Goal: Transaction & Acquisition: Purchase product/service

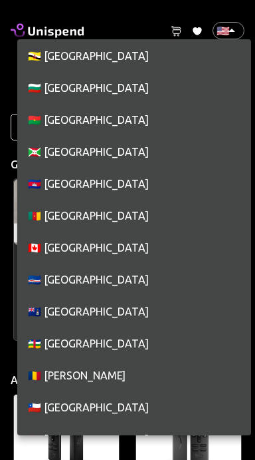
scroll to position [1029, 0]
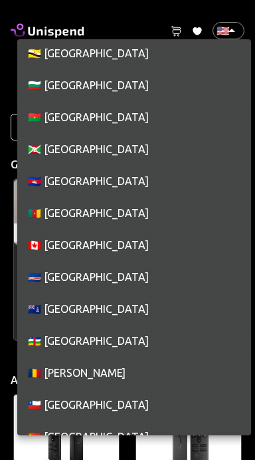
click at [90, 249] on li "🇨🇦 [GEOGRAPHIC_DATA]" at bounding box center [134, 245] width 234 height 32
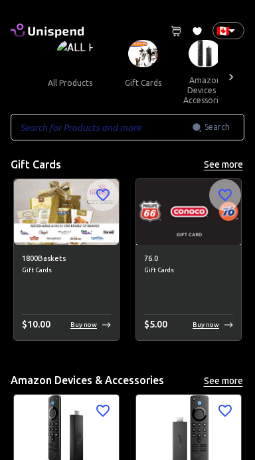
type input "CA"
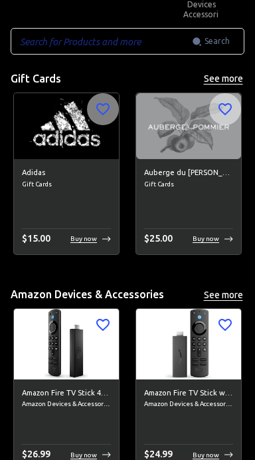
scroll to position [0, 0]
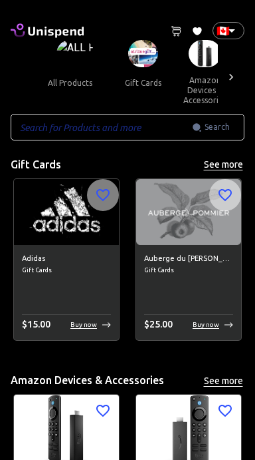
click at [149, 68] on button "gift cards" at bounding box center [143, 83] width 60 height 32
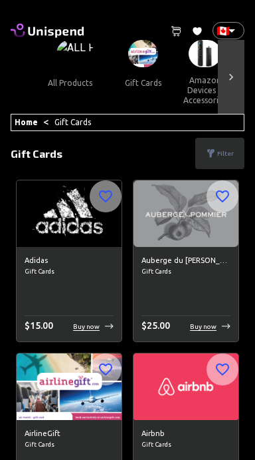
click at [234, 76] on icon at bounding box center [231, 76] width 13 height 13
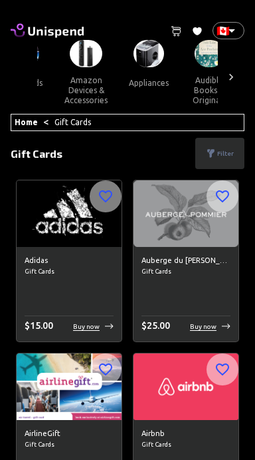
scroll to position [0, 135]
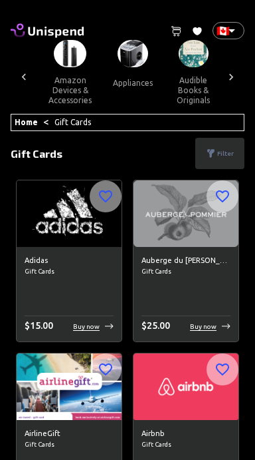
click at [231, 82] on icon at bounding box center [231, 76] width 13 height 13
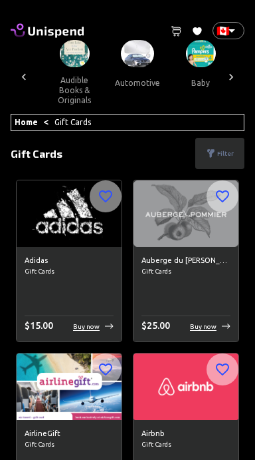
scroll to position [0, 270]
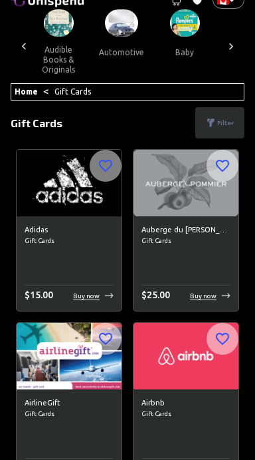
click at [120, 50] on button "automotive" at bounding box center [121, 53] width 67 height 32
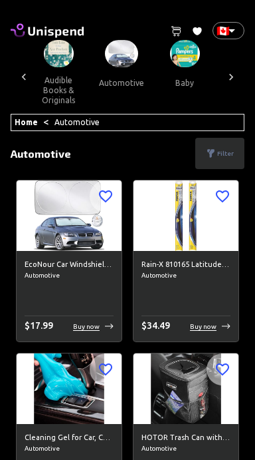
click at [29, 72] on icon at bounding box center [23, 76] width 13 height 13
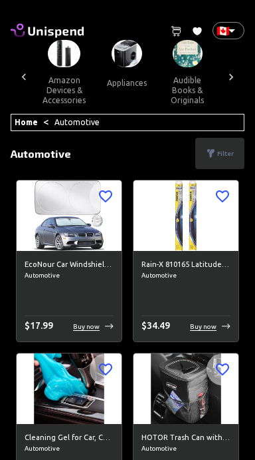
scroll to position [0, 135]
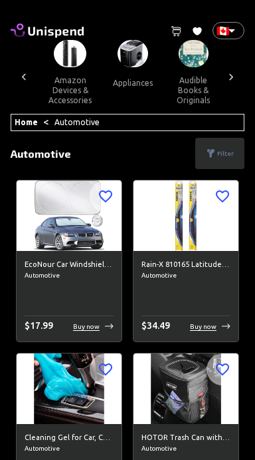
click at [29, 76] on icon at bounding box center [23, 76] width 13 height 13
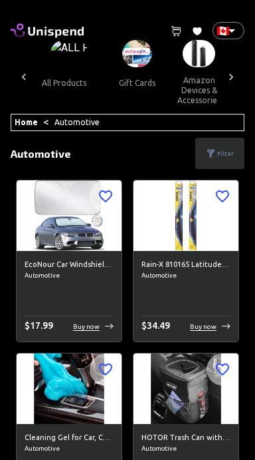
scroll to position [0, 0]
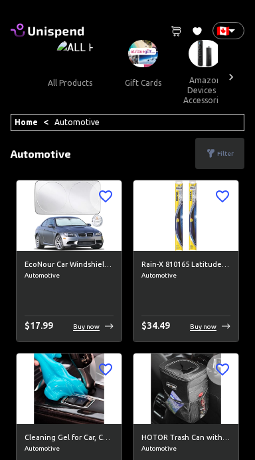
click at [144, 76] on button "gift cards" at bounding box center [143, 83] width 60 height 32
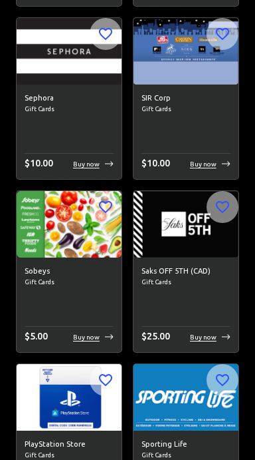
scroll to position [9500, 0]
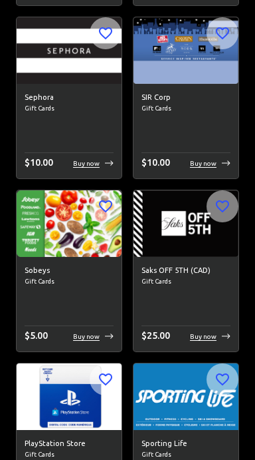
click at [51, 293] on div "Sobeys Gift Cards $ 5.00 Buy now" at bounding box center [69, 304] width 105 height 95
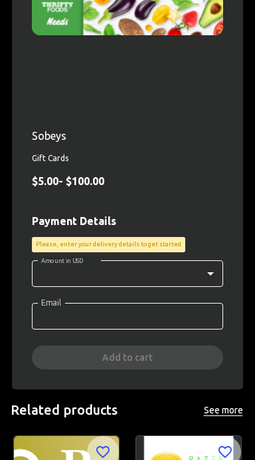
scroll to position [293, 0]
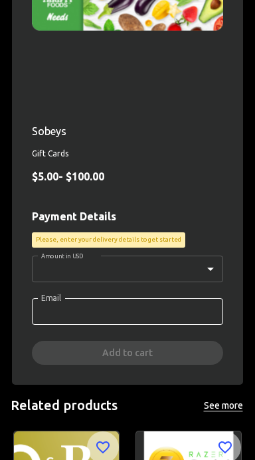
click at [214, 265] on body "0 Cart 0 Favorites 🇨🇦 CA ​ all products gift cards amazon devices & accessories…" at bounding box center [127, 188] width 255 height 962
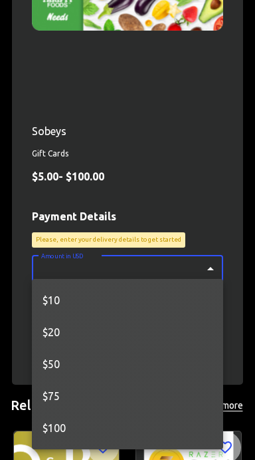
click at [201, 129] on div at bounding box center [127, 230] width 255 height 460
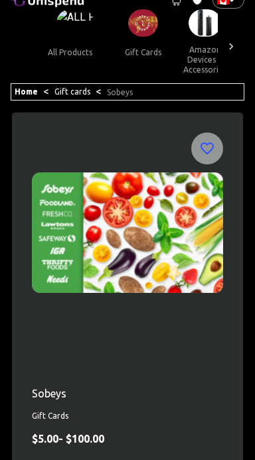
scroll to position [0, 0]
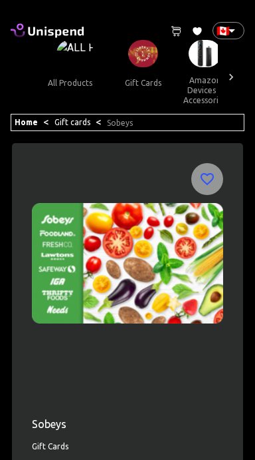
click at [138, 122] on div "Home < Gift cards < Sobeys" at bounding box center [128, 122] width 234 height 17
click at [107, 124] on link "Sobeys" at bounding box center [120, 122] width 26 height 9
click at [66, 123] on link "Gift cards" at bounding box center [73, 122] width 36 height 9
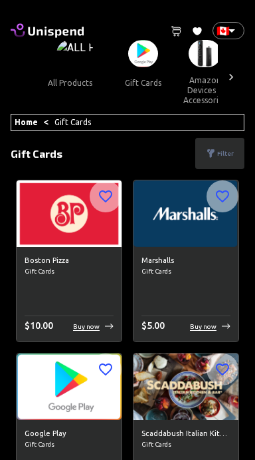
click at [227, 151] on p "Filter" at bounding box center [225, 153] width 17 height 10
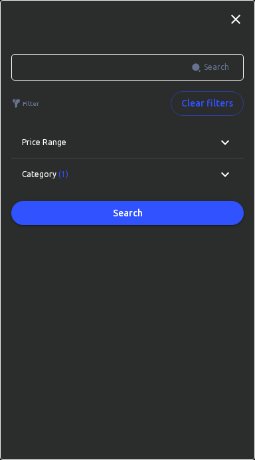
click at [225, 167] on icon at bounding box center [225, 174] width 16 height 16
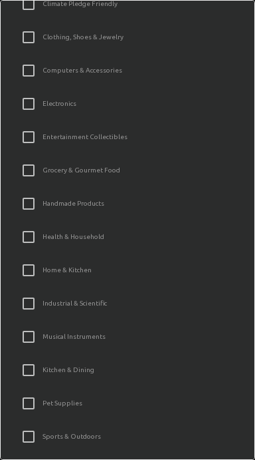
scroll to position [524, 0]
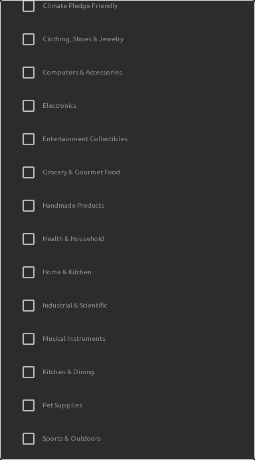
click at [19, 174] on input "Grocery & Gourmet Food" at bounding box center [29, 172] width 28 height 28
checkbox input "true"
checkbox input "false"
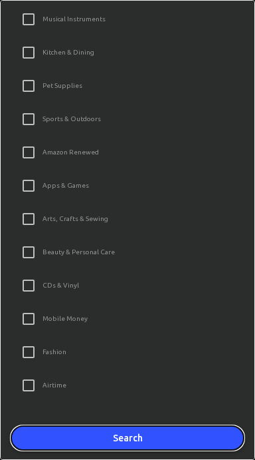
click at [162, 441] on button "Search" at bounding box center [127, 438] width 233 height 25
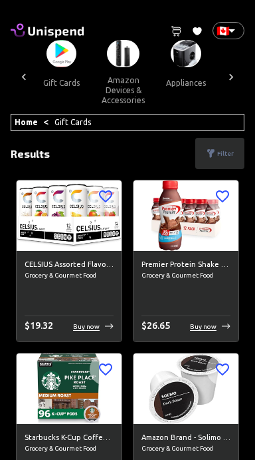
scroll to position [0, 0]
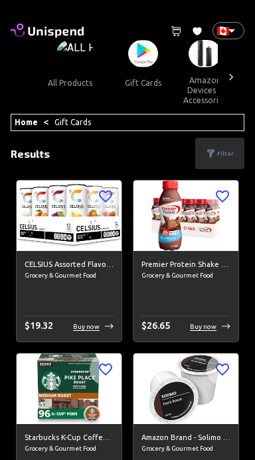
click at [140, 68] on button "gift cards" at bounding box center [143, 83] width 60 height 32
click at [132, 86] on button "gift cards" at bounding box center [143, 83] width 60 height 32
click at [144, 67] on button "gift cards" at bounding box center [143, 83] width 60 height 32
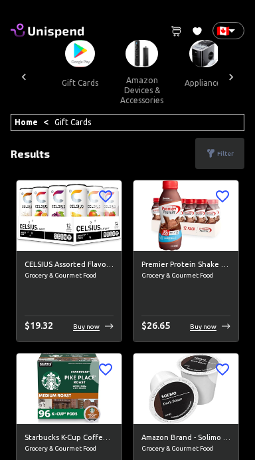
click at [135, 71] on button "amazon devices & accessories" at bounding box center [142, 90] width 65 height 46
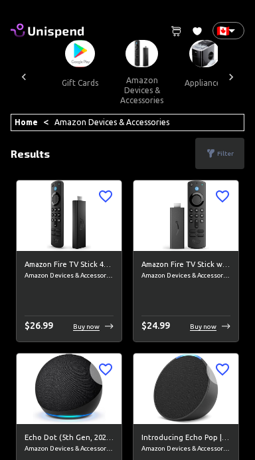
click at [81, 85] on button "gift cards" at bounding box center [80, 83] width 60 height 32
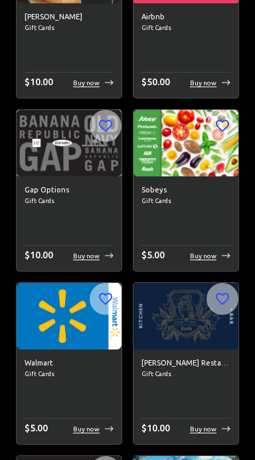
scroll to position [4227, 0]
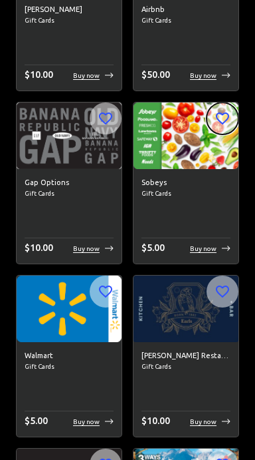
click at [227, 119] on icon "button" at bounding box center [223, 118] width 16 height 16
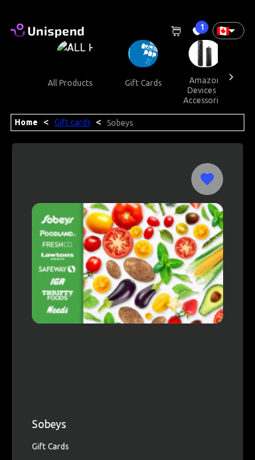
click at [68, 123] on link "Gift cards" at bounding box center [73, 122] width 36 height 9
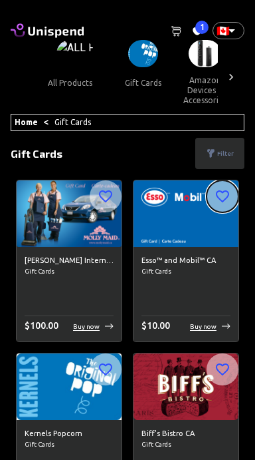
click at [225, 190] on icon "button" at bounding box center [223, 196] width 16 height 16
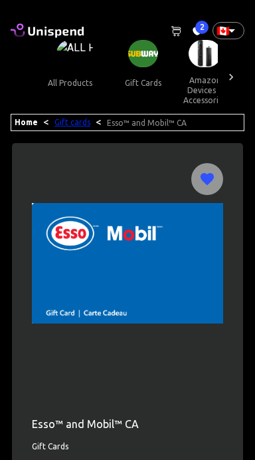
click at [63, 120] on link "Gift cards" at bounding box center [73, 122] width 36 height 9
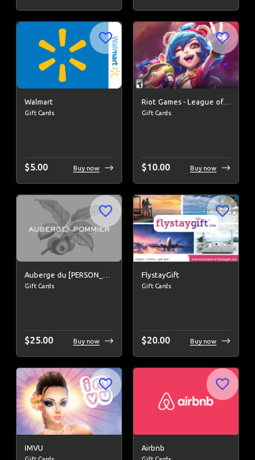
scroll to position [4136, 0]
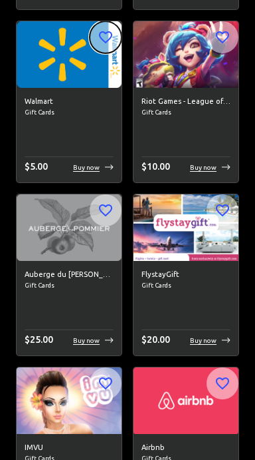
click at [108, 35] on icon "button" at bounding box center [106, 37] width 16 height 16
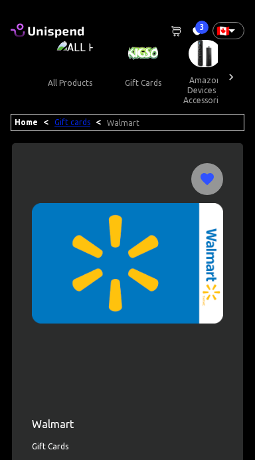
click at [67, 120] on link "Gift cards" at bounding box center [73, 122] width 36 height 9
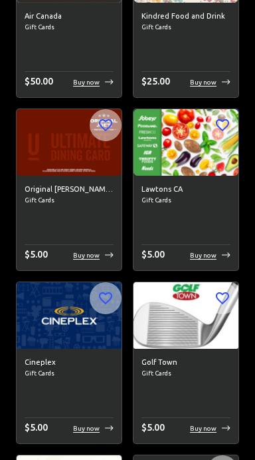
scroll to position [2316, 0]
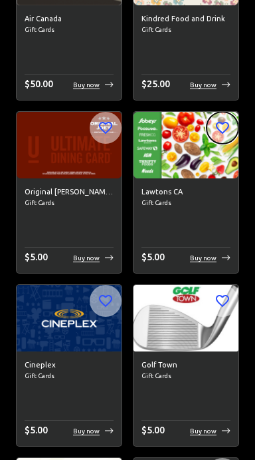
click at [221, 126] on icon "button" at bounding box center [223, 128] width 16 height 16
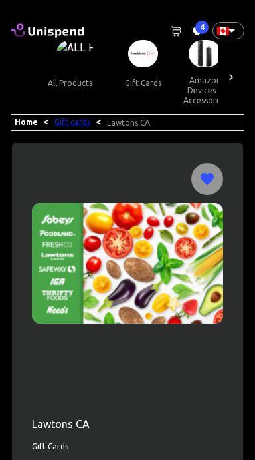
click at [63, 121] on link "Gift cards" at bounding box center [73, 122] width 36 height 9
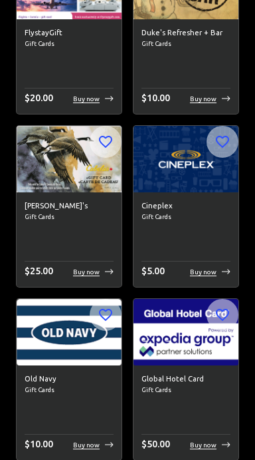
scroll to position [2642, 0]
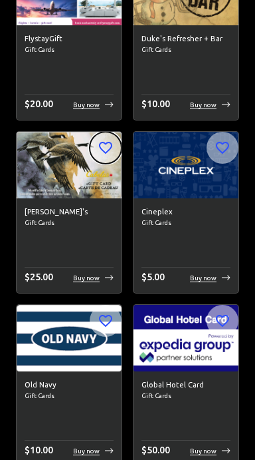
click at [105, 147] on icon "button" at bounding box center [106, 148] width 16 height 16
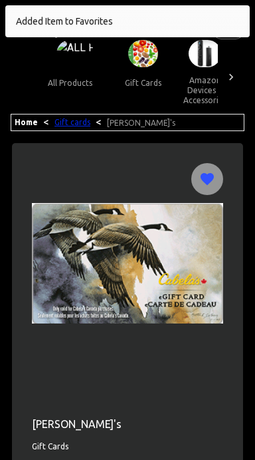
click at [67, 126] on link "Gift cards" at bounding box center [73, 122] width 36 height 9
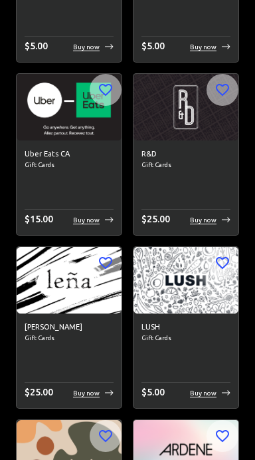
scroll to position [1145, 0]
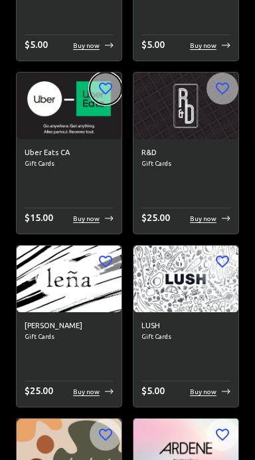
click at [106, 83] on icon "button" at bounding box center [105, 88] width 13 height 12
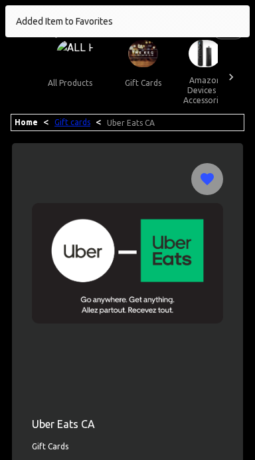
click at [70, 124] on link "Gift cards" at bounding box center [73, 122] width 36 height 9
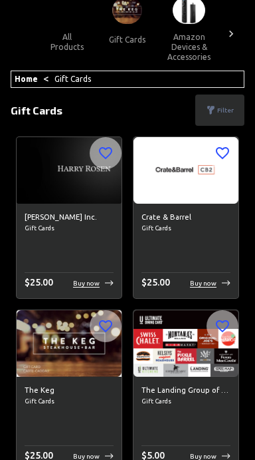
scroll to position [35, 0]
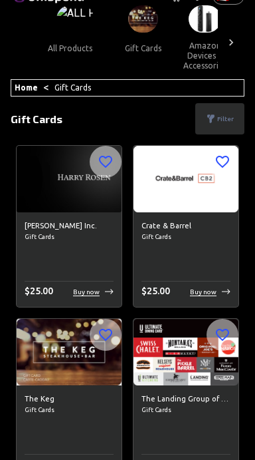
click at [114, 91] on div "Home < Gift Cards" at bounding box center [128, 87] width 234 height 17
click at [150, 88] on div "Home < Gift Cards" at bounding box center [128, 87] width 234 height 17
click at [132, 88] on div "Home < Gift Cards" at bounding box center [128, 87] width 234 height 17
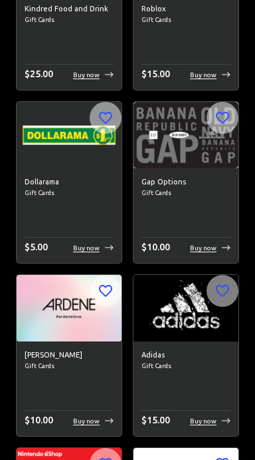
scroll to position [5440, 0]
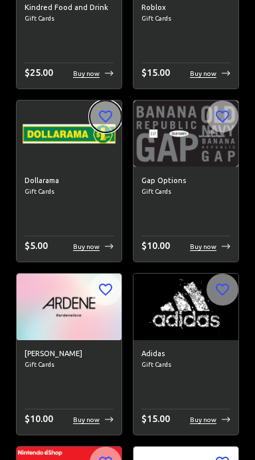
click at [107, 110] on icon "button" at bounding box center [105, 116] width 13 height 12
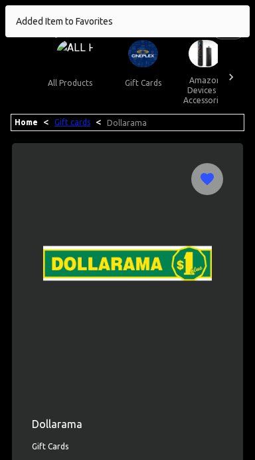
click at [66, 123] on link "Gift cards" at bounding box center [73, 122] width 36 height 9
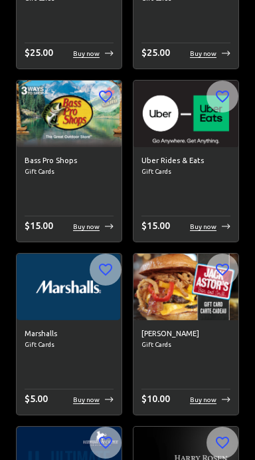
scroll to position [6328, 0]
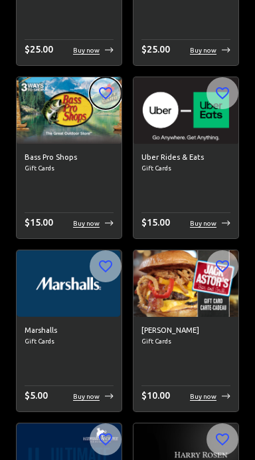
click at [108, 90] on icon "button" at bounding box center [106, 93] width 16 height 16
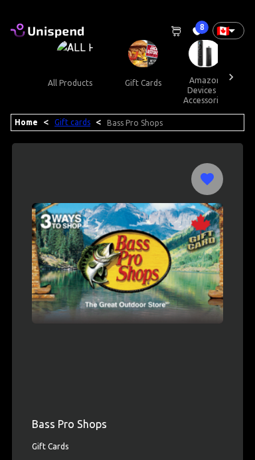
click at [72, 122] on link "Gift cards" at bounding box center [73, 122] width 36 height 9
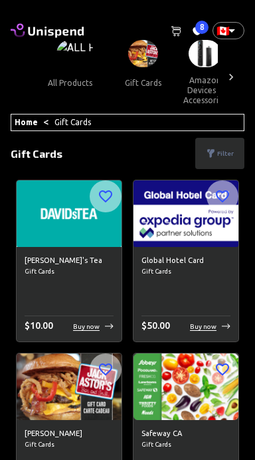
click at [201, 27] on span "8" at bounding box center [202, 27] width 13 height 13
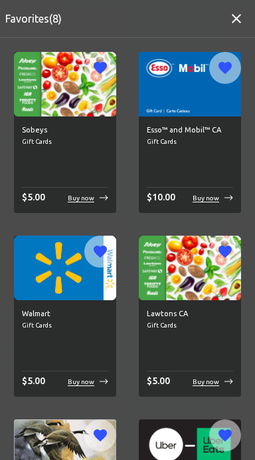
click at [89, 190] on div "$ 5.00 Buy now" at bounding box center [65, 197] width 86 height 15
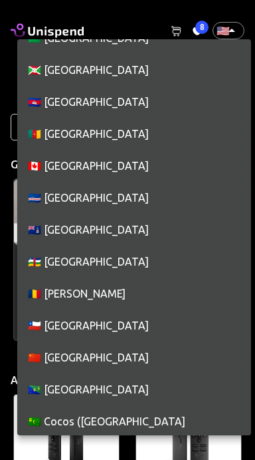
scroll to position [1105, 0]
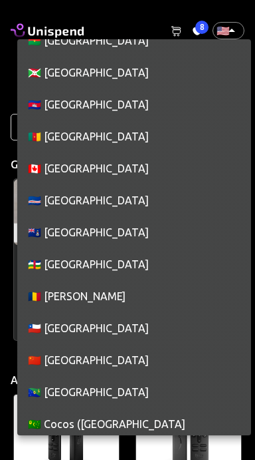
click at [39, 172] on li "🇨🇦 [GEOGRAPHIC_DATA]" at bounding box center [134, 168] width 234 height 32
type input "CA"
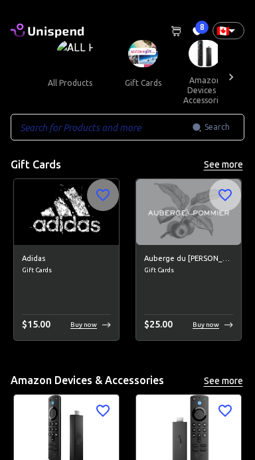
click at [174, 35] on icon at bounding box center [176, 31] width 9 height 9
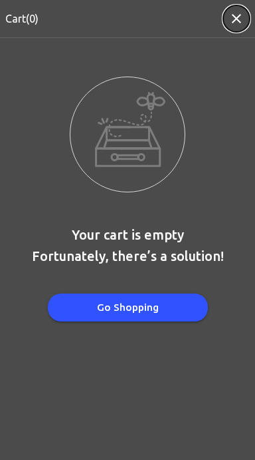
click at [237, 19] on icon "button" at bounding box center [236, 18] width 9 height 9
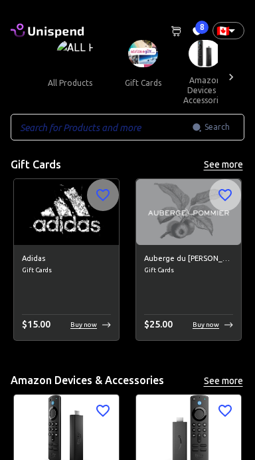
click at [202, 27] on span "8" at bounding box center [202, 27] width 13 height 13
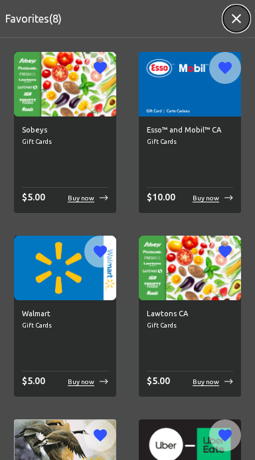
click at [233, 23] on icon "button" at bounding box center [236, 18] width 9 height 9
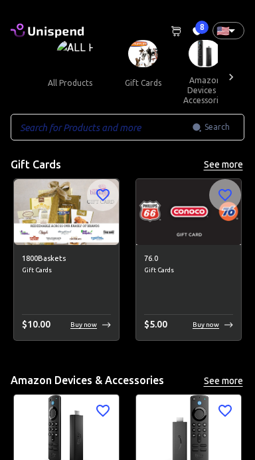
click at [198, 33] on icon at bounding box center [197, 31] width 9 height 8
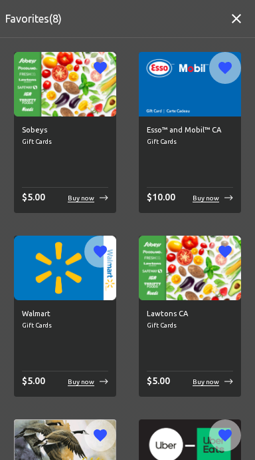
click at [233, 19] on icon "button" at bounding box center [237, 19] width 16 height 16
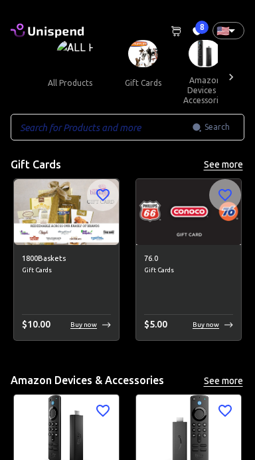
click at [67, 67] on button "all products" at bounding box center [70, 83] width 66 height 32
click at [65, 48] on img at bounding box center [76, 53] width 38 height 27
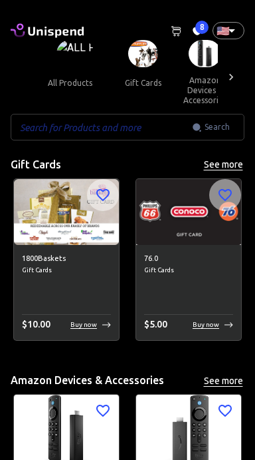
click at [45, 132] on input "text" at bounding box center [102, 127] width 182 height 27
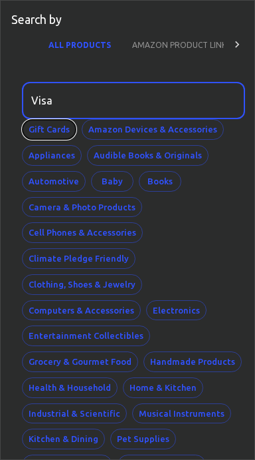
click at [47, 134] on button "Gift Cards" at bounding box center [49, 129] width 55 height 21
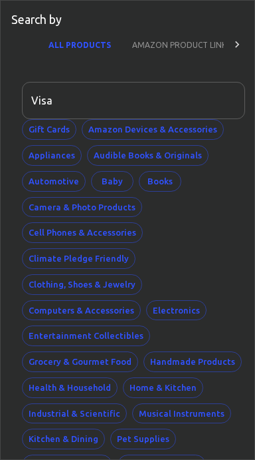
click at [64, 102] on input "Visa" at bounding box center [129, 100] width 214 height 37
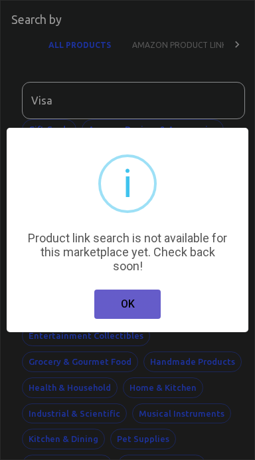
click at [136, 301] on button "OK" at bounding box center [127, 303] width 67 height 29
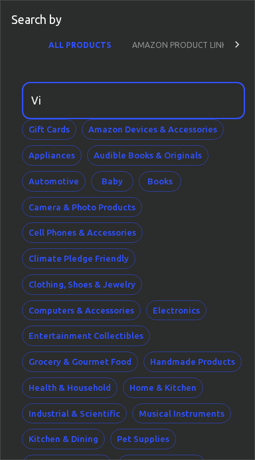
type input "V"
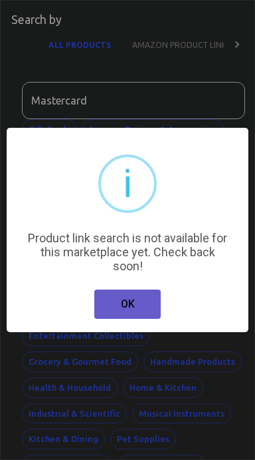
click at [113, 297] on button "OK" at bounding box center [127, 303] width 67 height 29
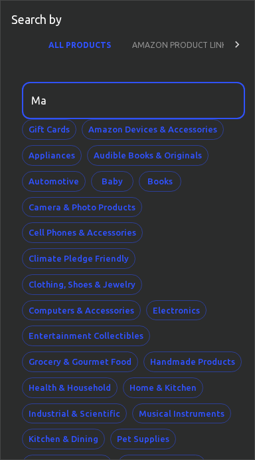
type input "M"
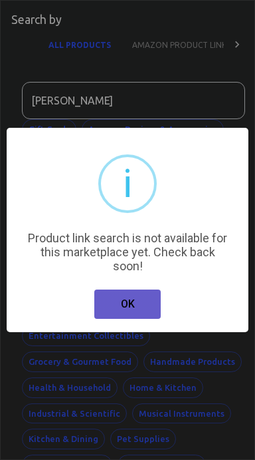
click at [114, 300] on button "OK" at bounding box center [127, 303] width 67 height 29
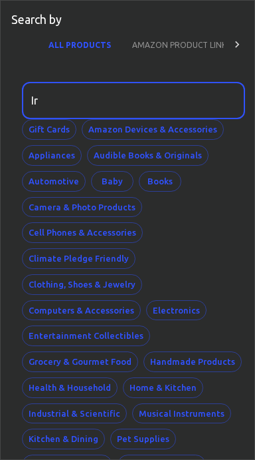
type input "I"
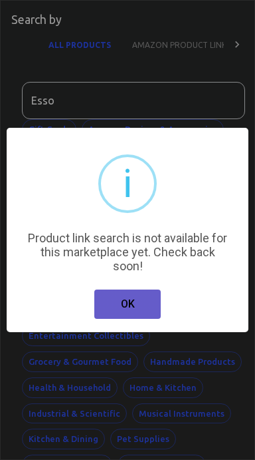
click at [118, 304] on button "OK" at bounding box center [127, 303] width 67 height 29
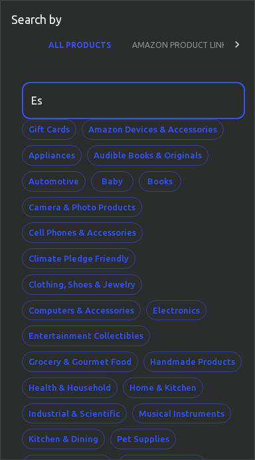
type input "E"
click at [218, 215] on div "Gift Cards Amazon Devices & Accessories Appliances Audible Books & Originals Au…" at bounding box center [133, 335] width 223 height 433
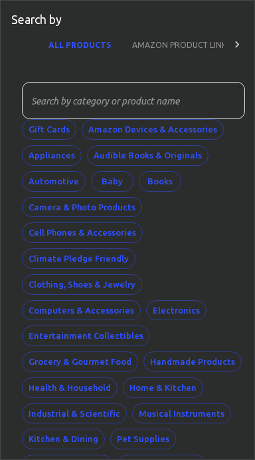
click at [63, 45] on button "ALL PRODUCTS" at bounding box center [80, 45] width 84 height 32
click at [43, 362] on button "Grocery & Gourmet Food" at bounding box center [80, 361] width 116 height 21
click at [51, 358] on button "Grocery & Gourmet Food" at bounding box center [80, 361] width 116 height 21
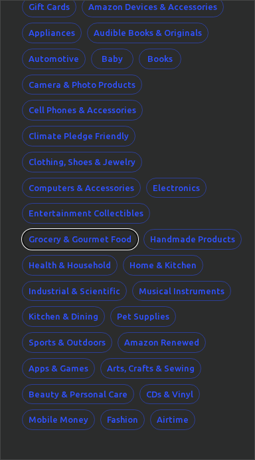
scroll to position [165, 0]
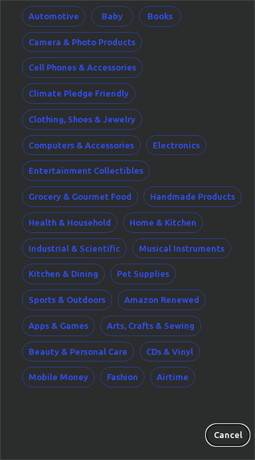
click at [229, 432] on button "Cancel" at bounding box center [228, 434] width 43 height 21
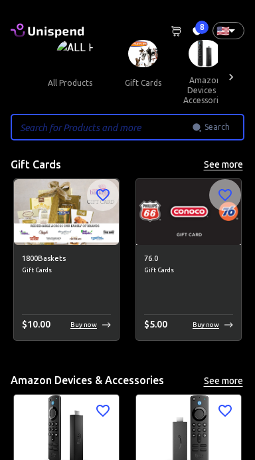
click at [139, 80] on button "gift cards" at bounding box center [143, 83] width 60 height 32
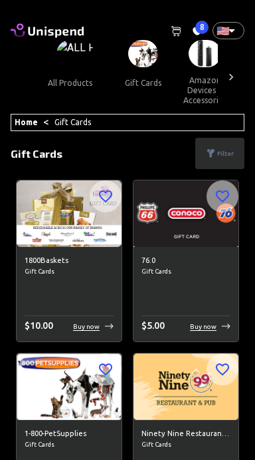
click at [200, 25] on span "8" at bounding box center [202, 27] width 13 height 13
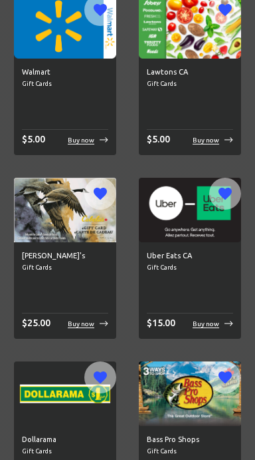
scroll to position [317, 0]
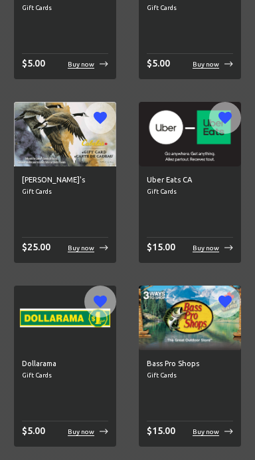
click at [75, 431] on p "Buy now" at bounding box center [81, 431] width 27 height 10
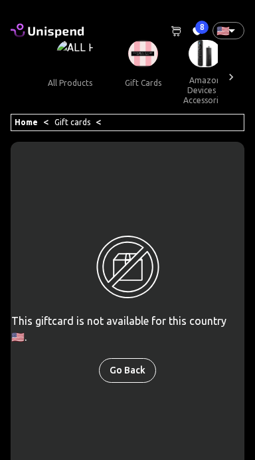
click at [233, 31] on body "0 Cart 8 Favorites 🇺🇸 US ​ all products gift cards amazon devices & accessories…" at bounding box center [127, 379] width 255 height 758
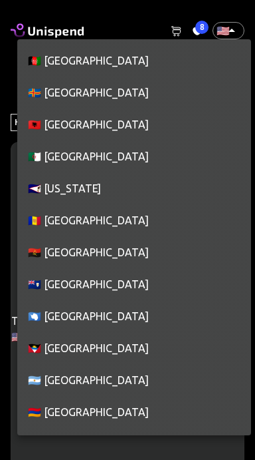
scroll to position [7261, 0]
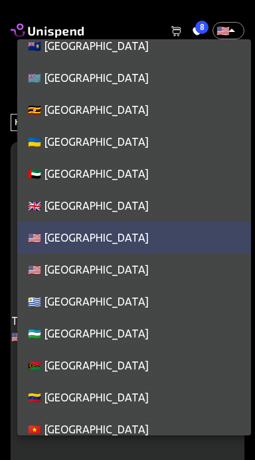
click at [227, 31] on div at bounding box center [127, 230] width 255 height 460
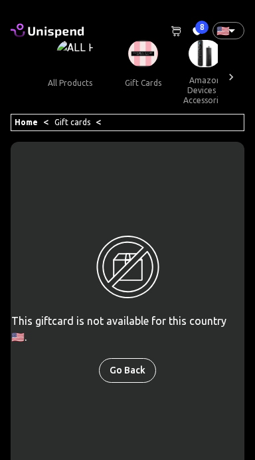
click at [228, 29] on body "0 Cart 8 Favorites 🇺🇸 US ​ all products gift cards amazon devices & accessories…" at bounding box center [127, 379] width 255 height 758
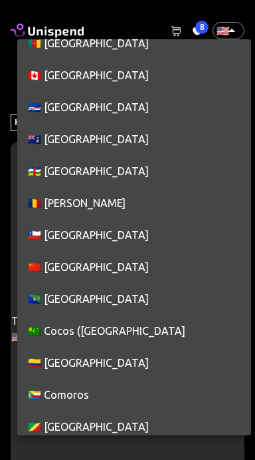
scroll to position [1186, 0]
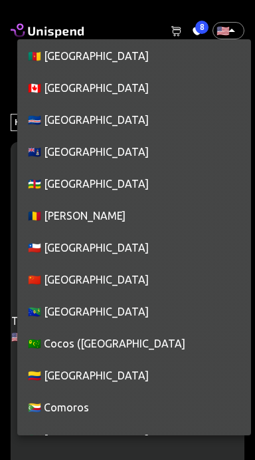
click at [44, 93] on li "🇨🇦 [GEOGRAPHIC_DATA]" at bounding box center [134, 88] width 234 height 32
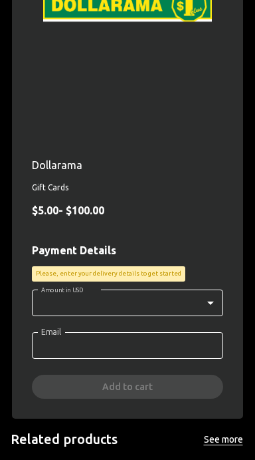
scroll to position [0, 0]
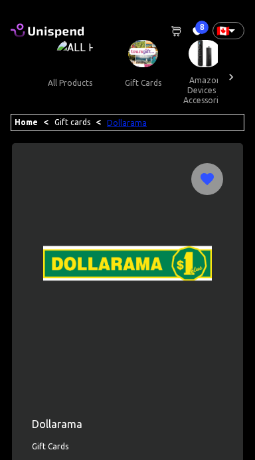
click at [133, 124] on link "Dollarama" at bounding box center [127, 122] width 40 height 9
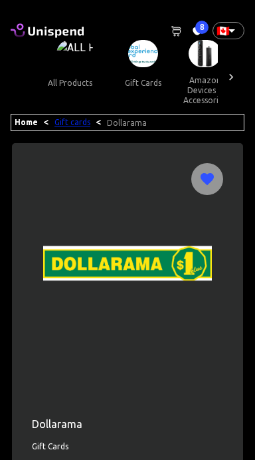
click at [63, 124] on link "Gift cards" at bounding box center [73, 122] width 36 height 9
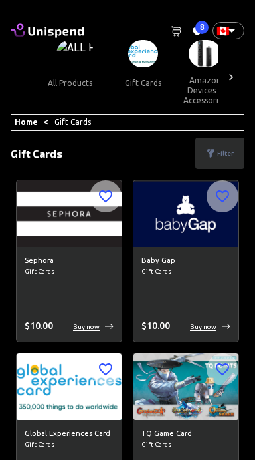
click at [139, 80] on button "gift cards" at bounding box center [143, 83] width 60 height 32
click at [127, 72] on button "gift cards" at bounding box center [143, 83] width 60 height 32
click at [144, 73] on button "gift cards" at bounding box center [143, 83] width 60 height 32
click at [143, 90] on button "gift cards" at bounding box center [143, 83] width 60 height 32
click at [110, 119] on div "Home < Gift Cards" at bounding box center [128, 122] width 234 height 17
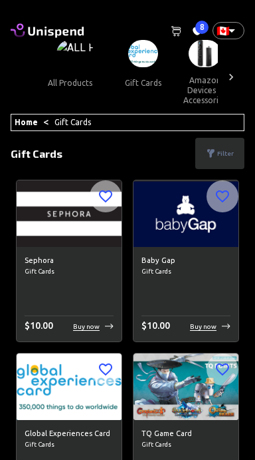
click at [129, 121] on div "Home < Gift Cards" at bounding box center [128, 122] width 234 height 17
click at [161, 128] on div "Home < Gift Cards" at bounding box center [128, 122] width 234 height 17
click at [165, 122] on div "Home < Gift Cards" at bounding box center [128, 122] width 234 height 17
click at [202, 27] on span "8" at bounding box center [202, 27] width 13 height 13
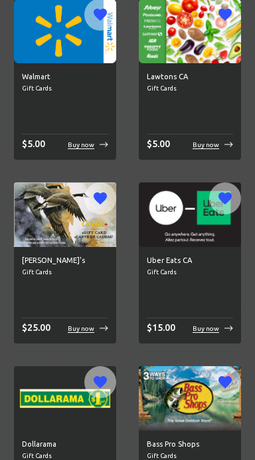
scroll to position [237, 0]
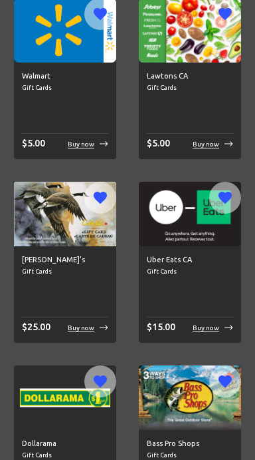
click at [220, 329] on div "Buy now" at bounding box center [213, 328] width 41 height 10
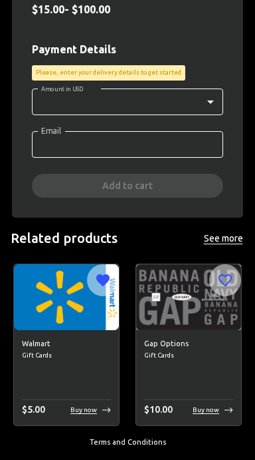
scroll to position [501, 0]
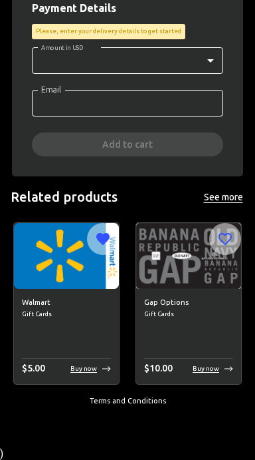
click at [83, 368] on p "Buy now" at bounding box center [83, 368] width 27 height 10
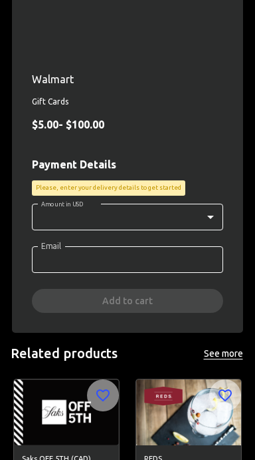
scroll to position [344, 0]
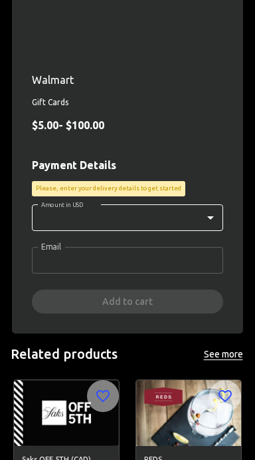
click at [54, 260] on input "Email" at bounding box center [128, 260] width 192 height 27
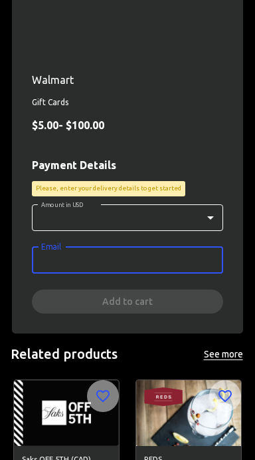
type input "@"
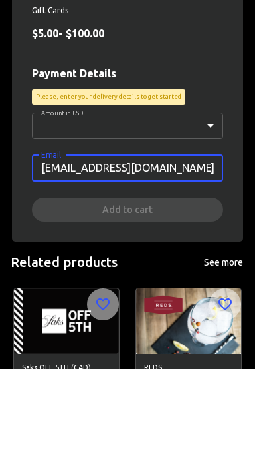
type input "[EMAIL_ADDRESS][DOMAIN_NAME]"
click at [204, 215] on body "0 Cart 8 Favorites 🇨🇦 CA ​ all products gift cards amazon devices & accessories…" at bounding box center [127, 137] width 255 height 962
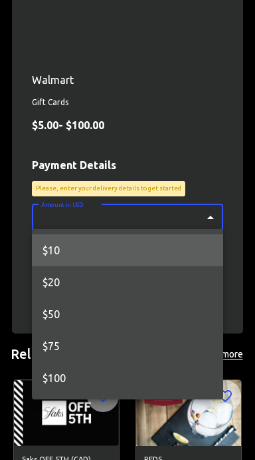
click at [41, 313] on li "$50" at bounding box center [128, 314] width 192 height 32
type input "50"
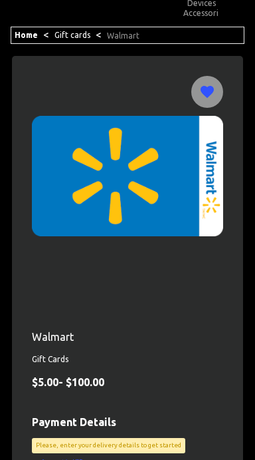
scroll to position [0, 0]
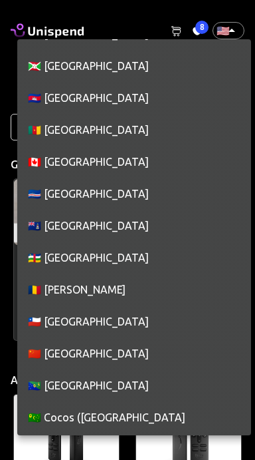
scroll to position [1104, 0]
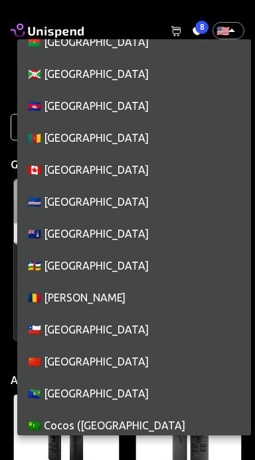
click at [108, 170] on li "🇨🇦 [GEOGRAPHIC_DATA]" at bounding box center [134, 170] width 234 height 32
type input "CA"
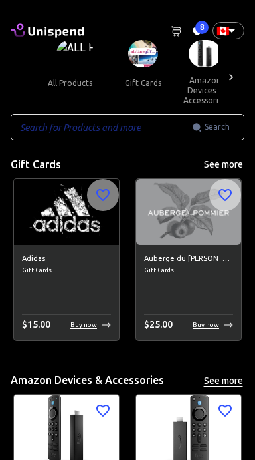
click at [136, 76] on button "gift cards" at bounding box center [143, 83] width 60 height 32
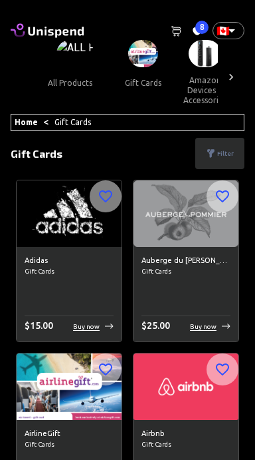
click at [196, 29] on span "8" at bounding box center [202, 27] width 13 height 13
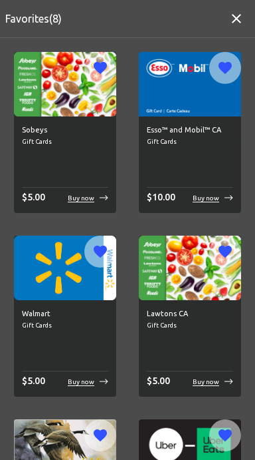
click at [213, 186] on div "Esso™ and Mobil™ CA Gift Cards $ 10.00 Buy now" at bounding box center [190, 164] width 102 height 96
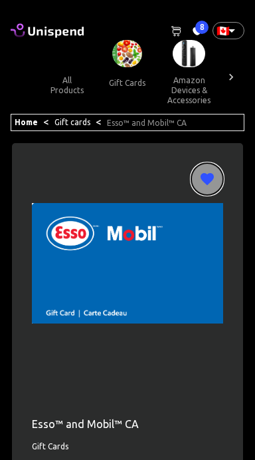
click at [210, 193] on button "button" at bounding box center [208, 179] width 32 height 32
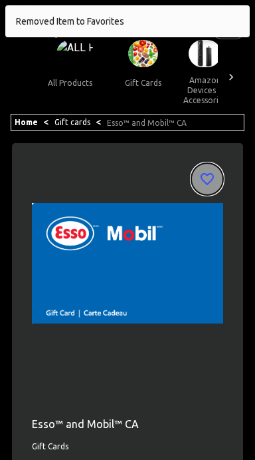
click at [211, 184] on icon "button" at bounding box center [208, 179] width 16 height 16
